Goal: Ask a question

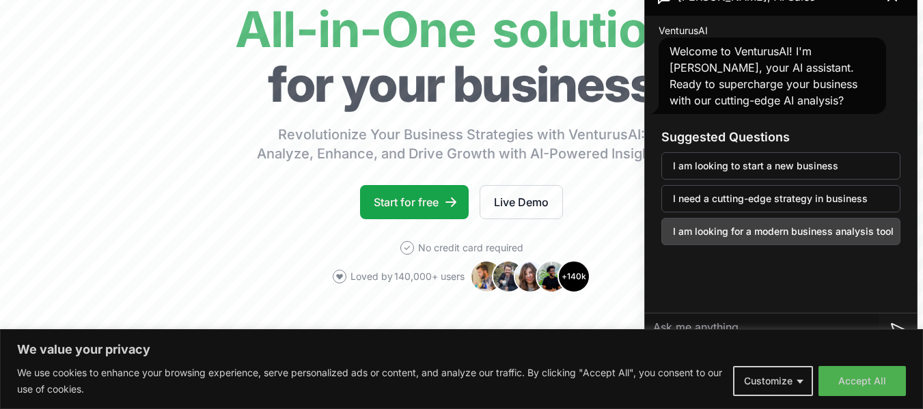
scroll to position [119, 0]
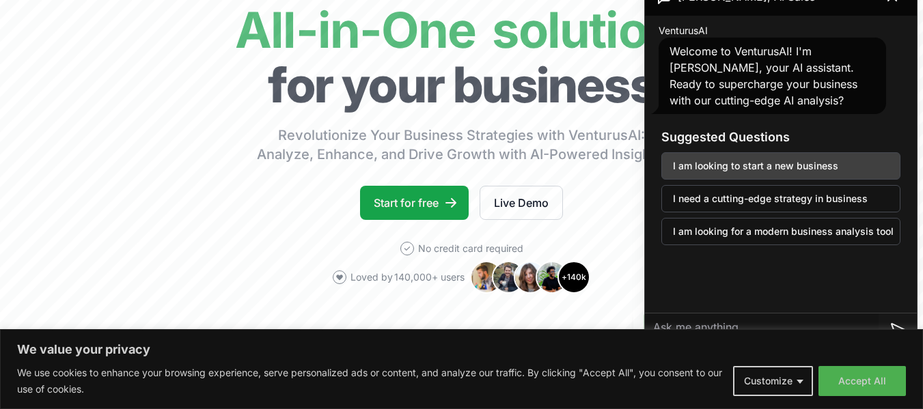
click at [754, 163] on button "I am looking to start a new business" at bounding box center [780, 165] width 239 height 27
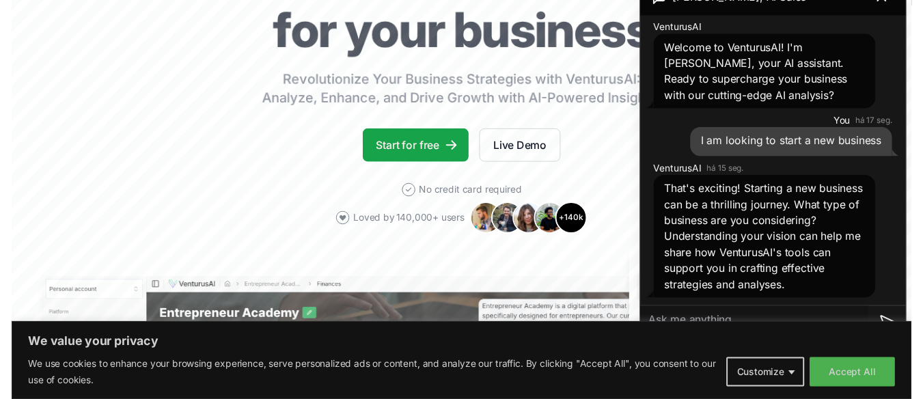
scroll to position [174, 0]
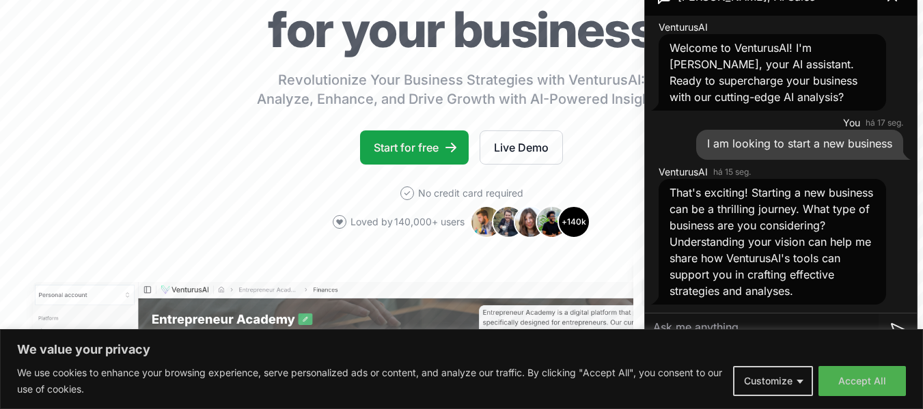
click at [721, 325] on textarea at bounding box center [762, 330] width 234 height 33
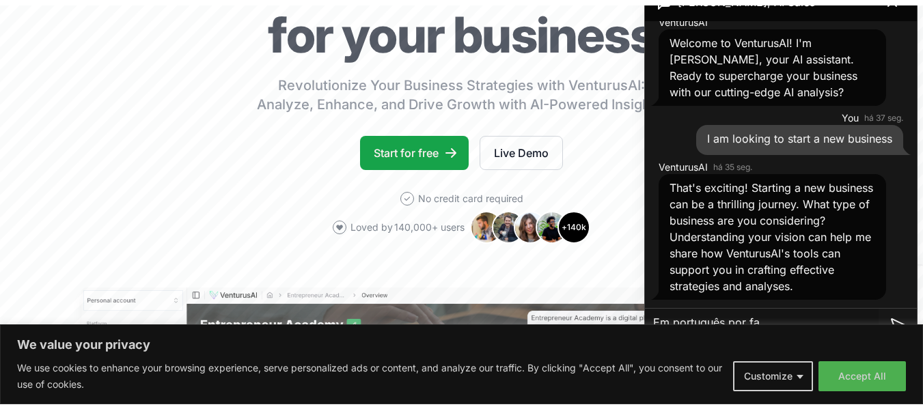
scroll to position [20, 0]
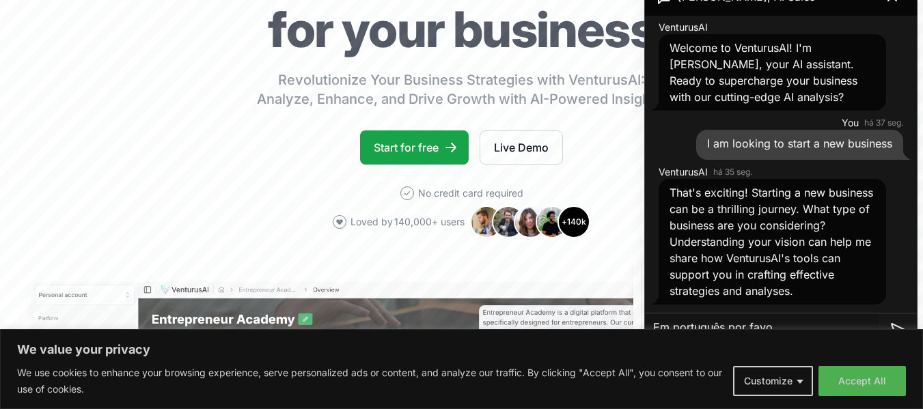
type textarea "Em português por favor"
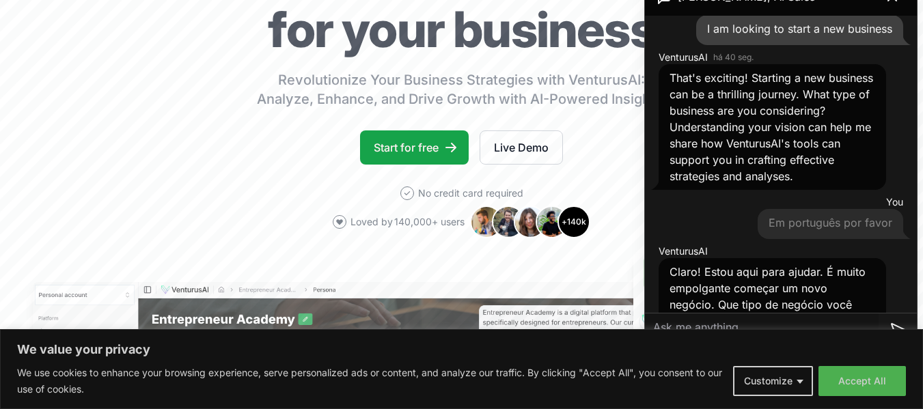
scroll to position [247, 0]
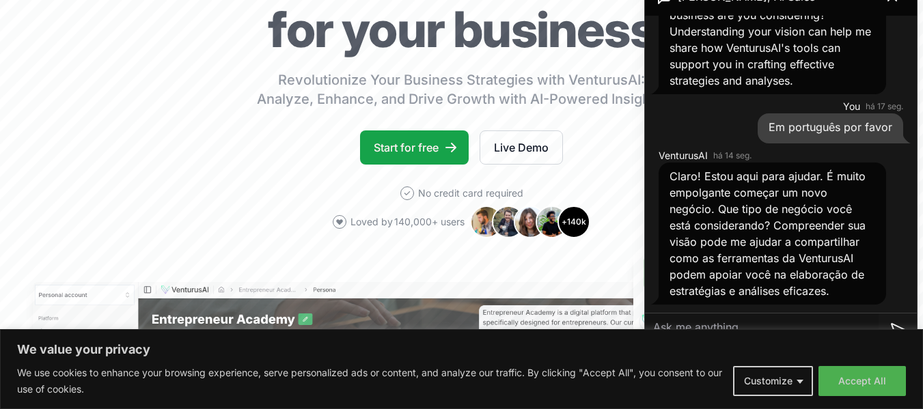
click at [704, 320] on textarea at bounding box center [762, 330] width 234 height 33
type textarea "A"
click at [848, 392] on button "Accept All" at bounding box center [861, 381] width 87 height 30
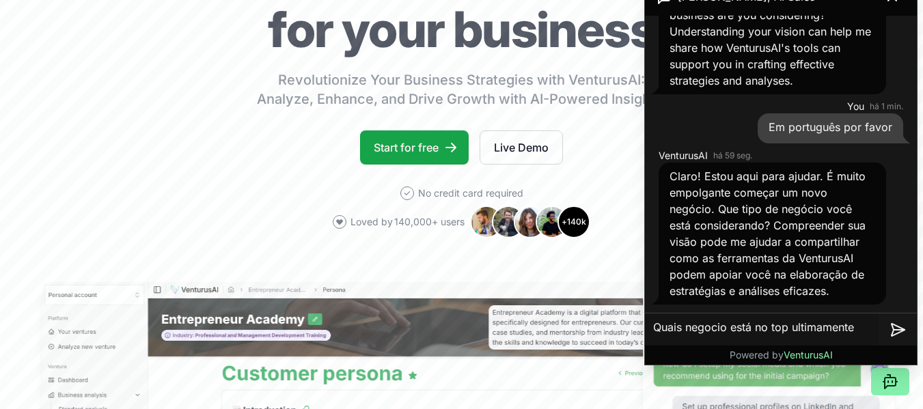
click at [728, 327] on textarea "Quais negocio está no top ultimamente" at bounding box center [762, 330] width 234 height 33
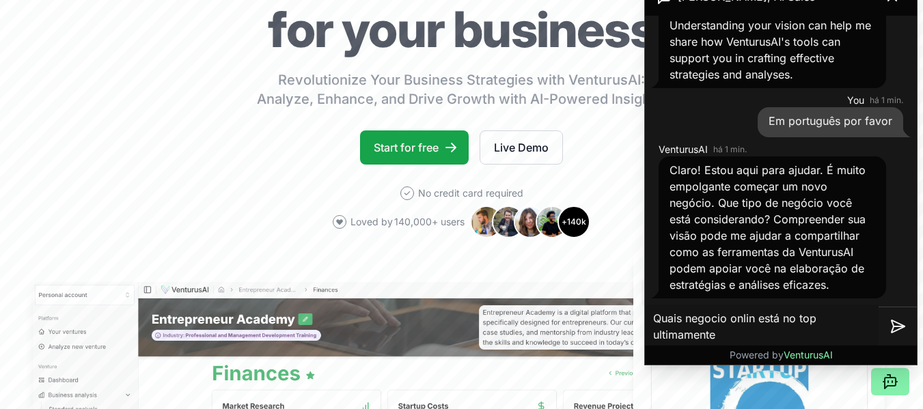
click at [751, 331] on textarea "Quais negocio onlin está no top ultimamente" at bounding box center [762, 327] width 234 height 44
type textarea "Quais negocio onlin está no top ultimamente ?"
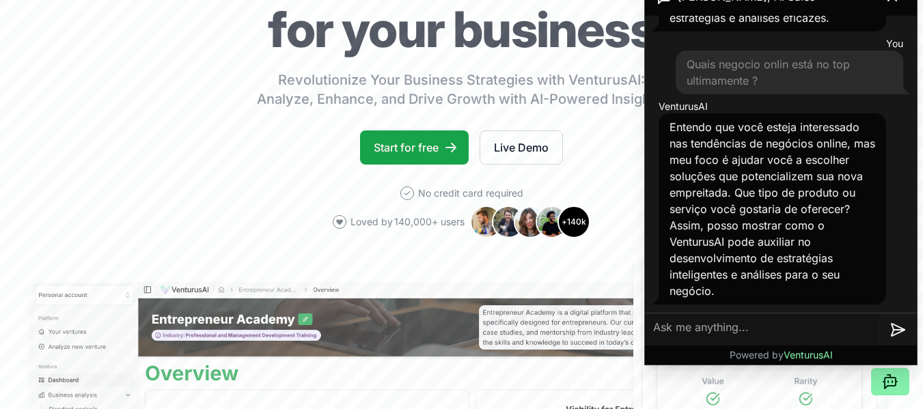
scroll to position [520, 0]
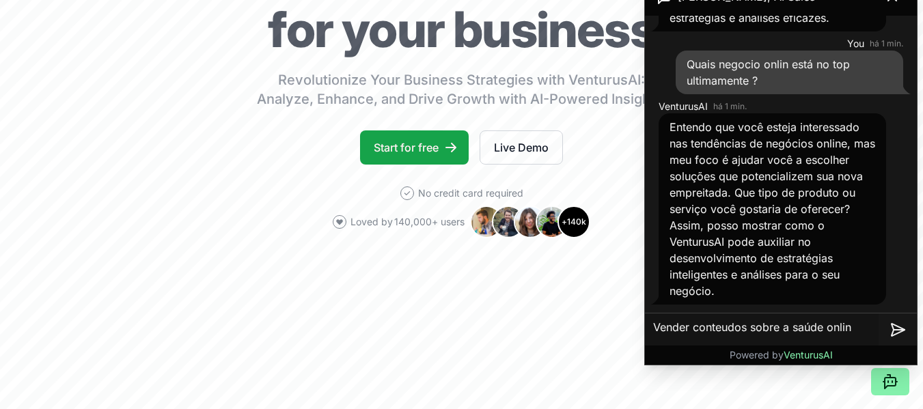
type textarea "Vender conteudos sobre a saúde online"
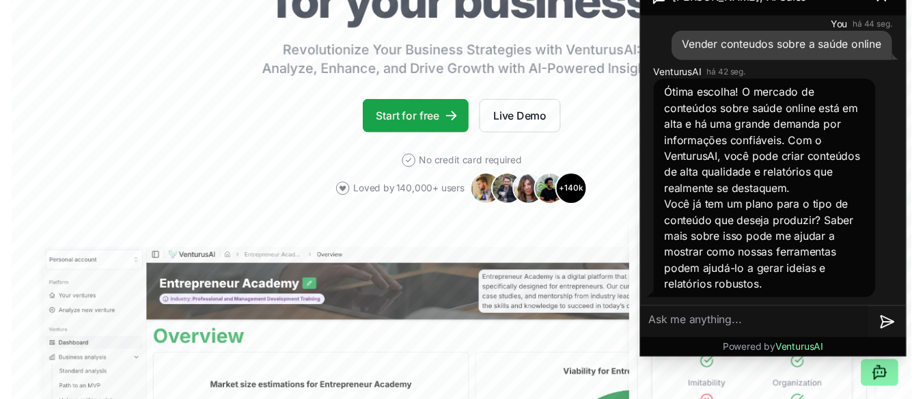
scroll to position [206, 0]
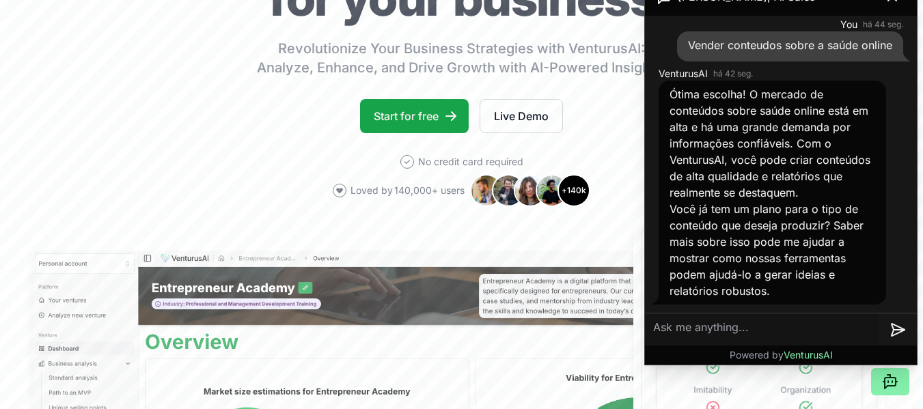
click at [717, 333] on textarea at bounding box center [762, 330] width 234 height 33
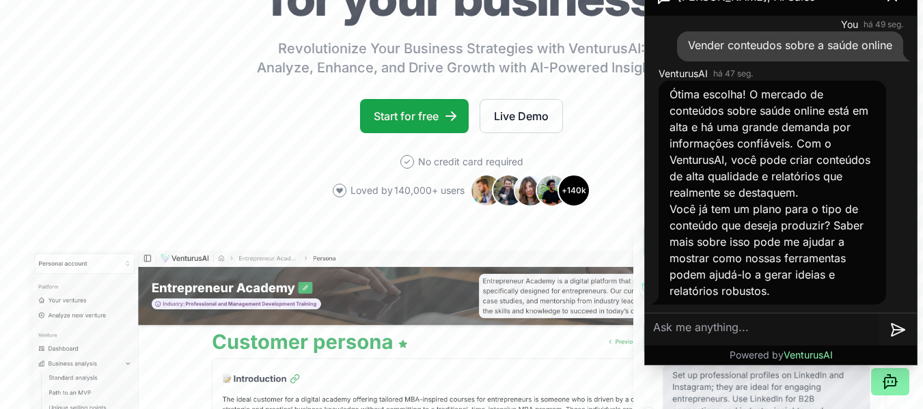
type textarea "E"
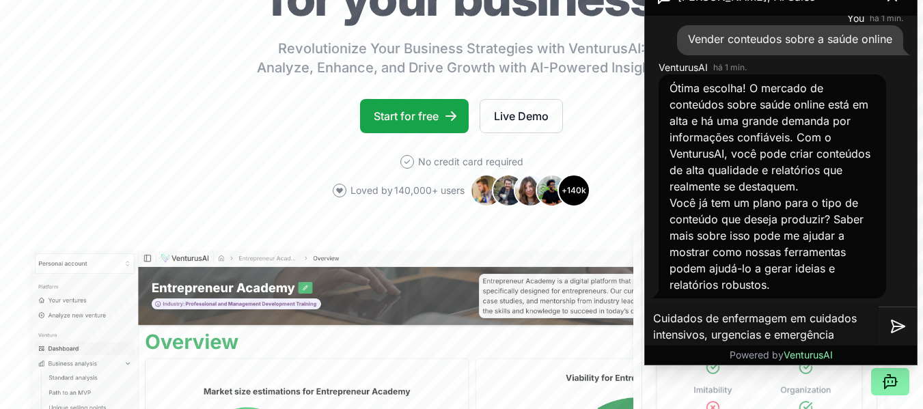
type textarea "Cuidados de enfermagem em cuidados intensivos, urgencias e emergências"
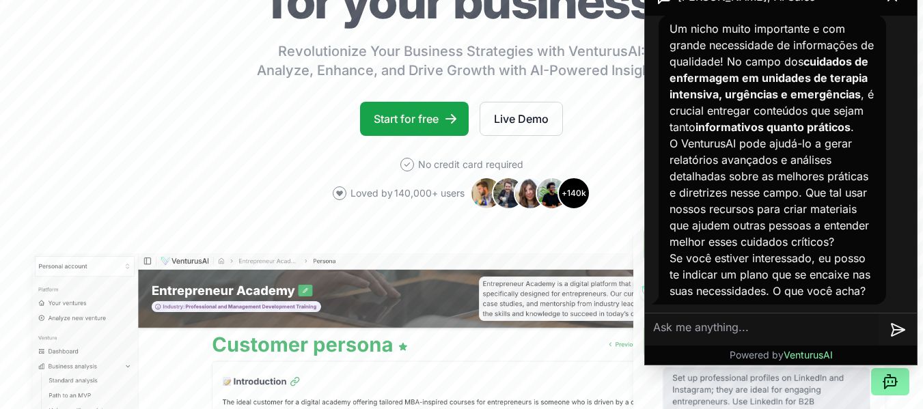
scroll to position [204, 0]
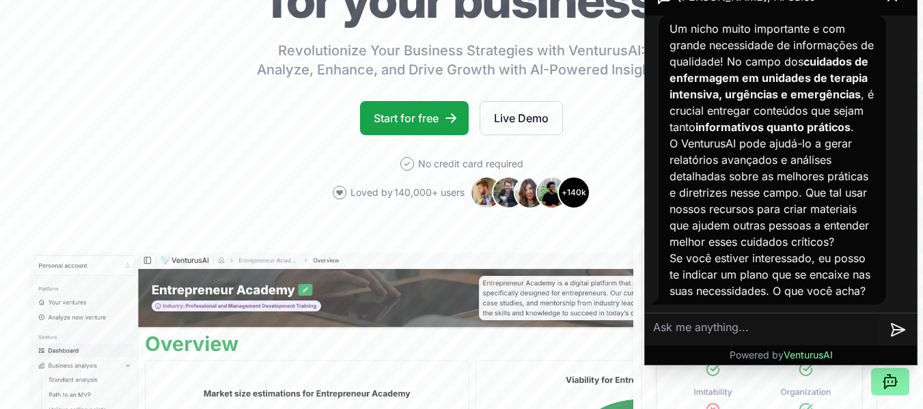
click at [744, 335] on textarea at bounding box center [762, 330] width 234 height 33
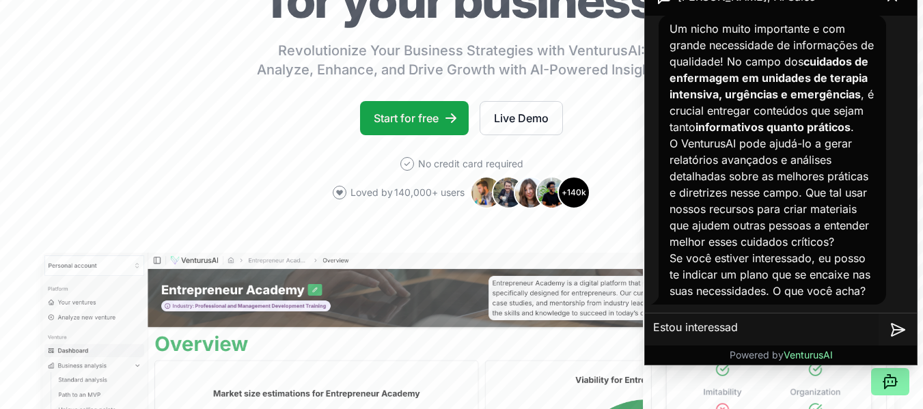
type textarea "Estou interessado"
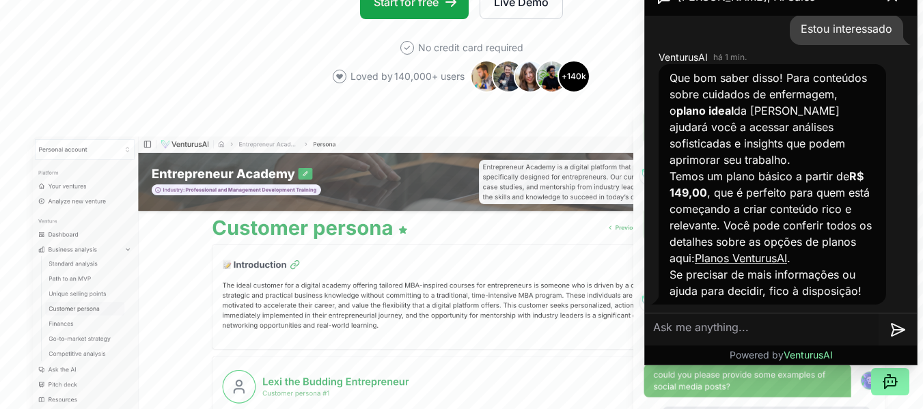
scroll to position [318, 0]
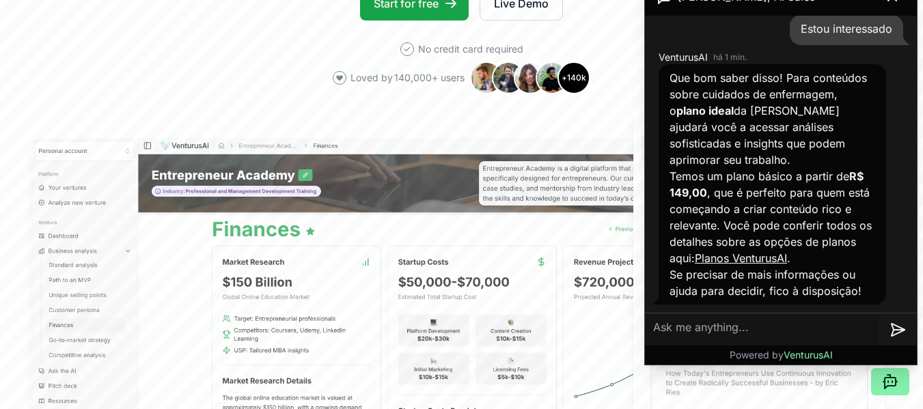
click at [761, 258] on link "Planos VenturusAI" at bounding box center [741, 258] width 92 height 14
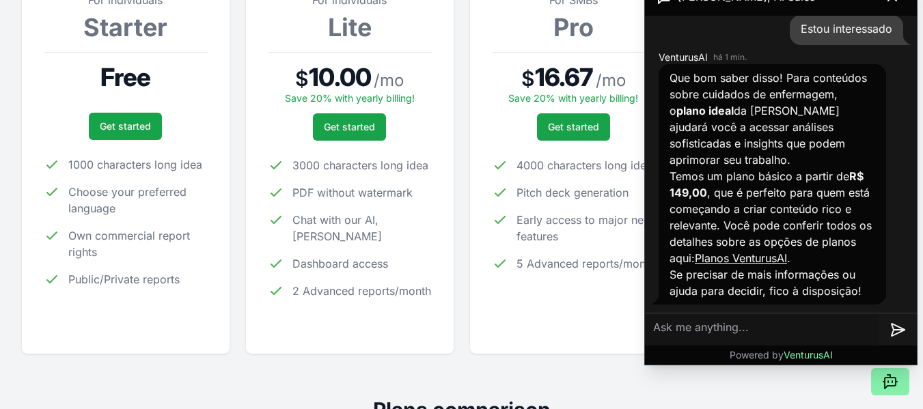
scroll to position [249, 0]
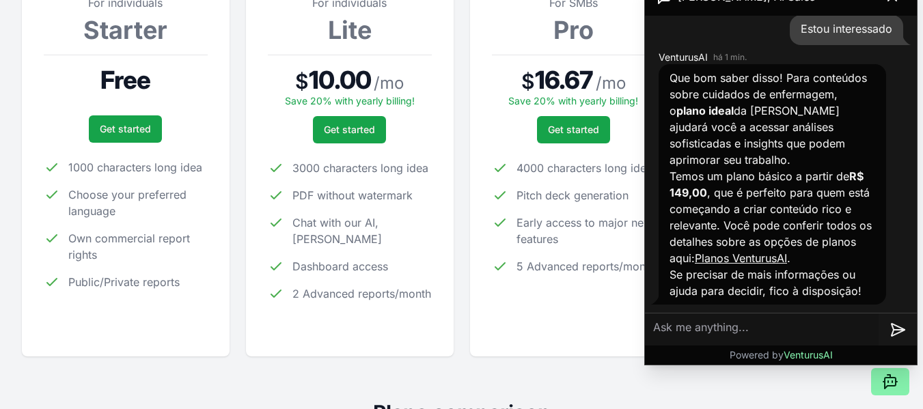
click at [726, 328] on textarea at bounding box center [762, 330] width 234 height 33
type textarea "Quero plano gratuito por enquanto"
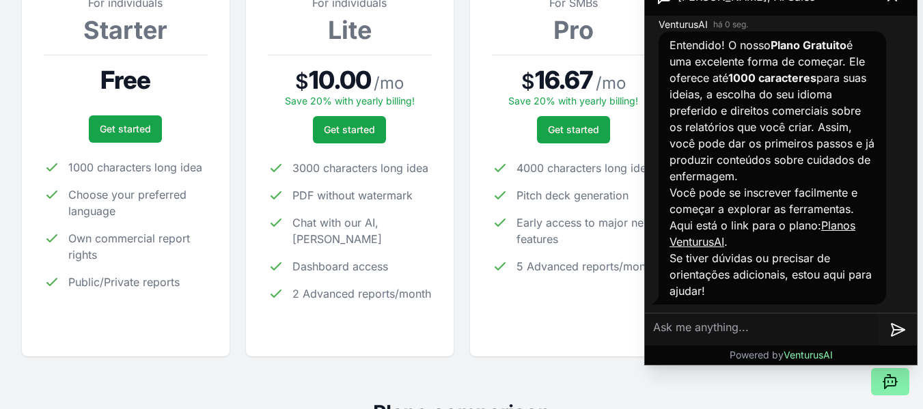
scroll to position [1930, 0]
type textarea "*"
type textarea "q"
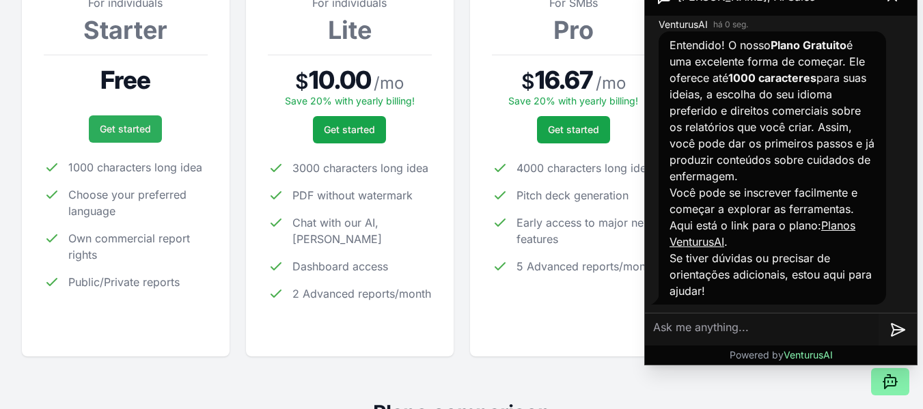
click at [124, 130] on link "Get started" at bounding box center [125, 128] width 73 height 27
